Goal: Find specific page/section

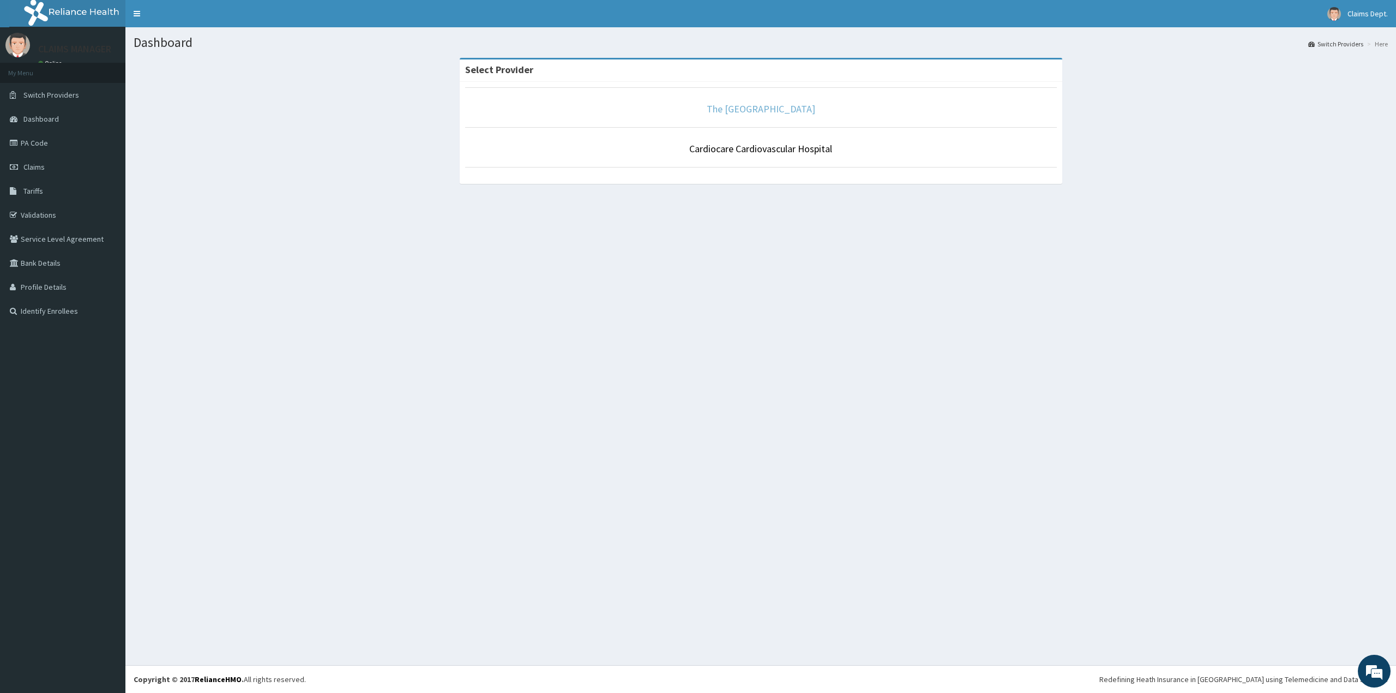
click at [762, 106] on link "The [GEOGRAPHIC_DATA]" at bounding box center [761, 109] width 109 height 13
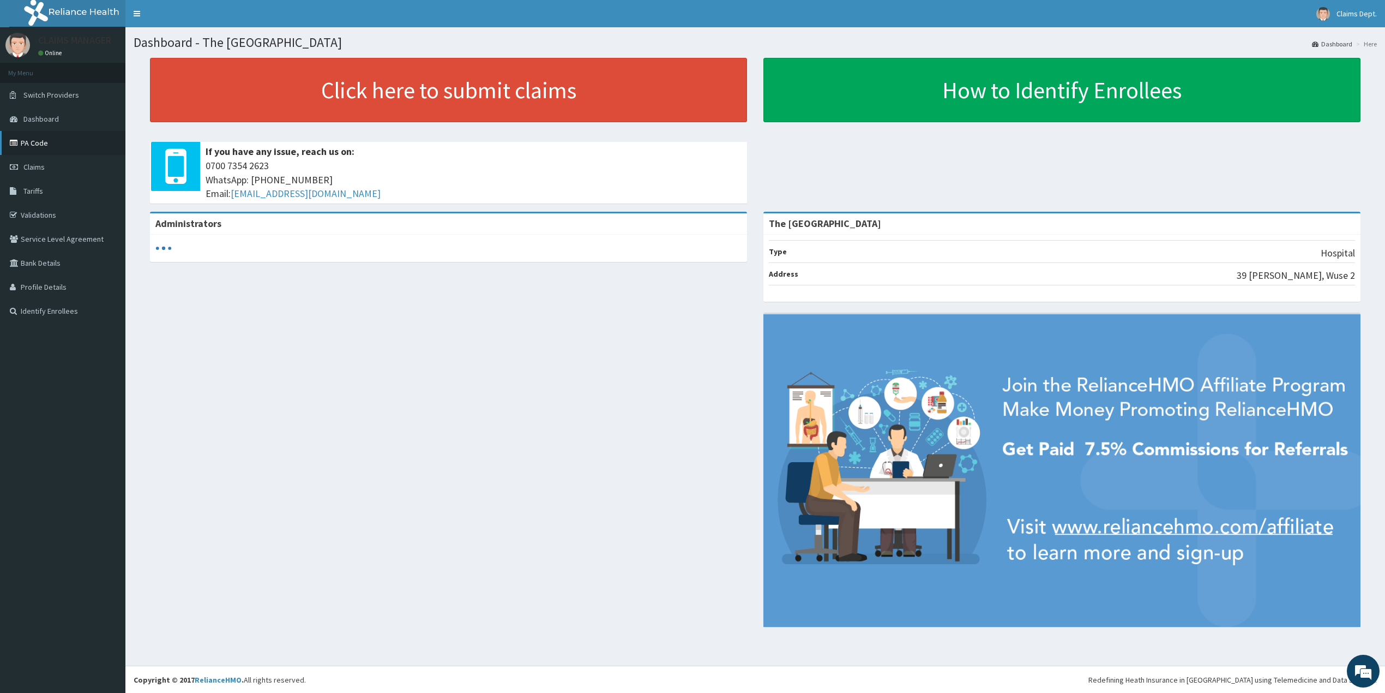
click at [21, 149] on link "PA Code" at bounding box center [62, 143] width 125 height 24
